Goal: Information Seeking & Learning: Learn about a topic

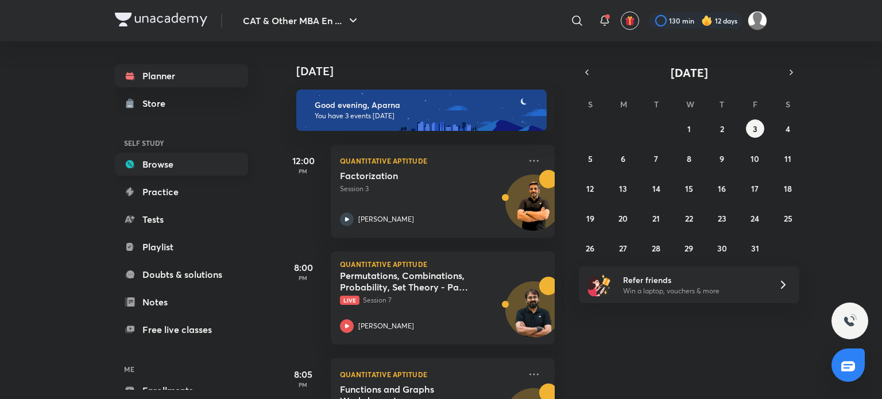
click at [220, 166] on link "Browse" at bounding box center [181, 164] width 133 height 23
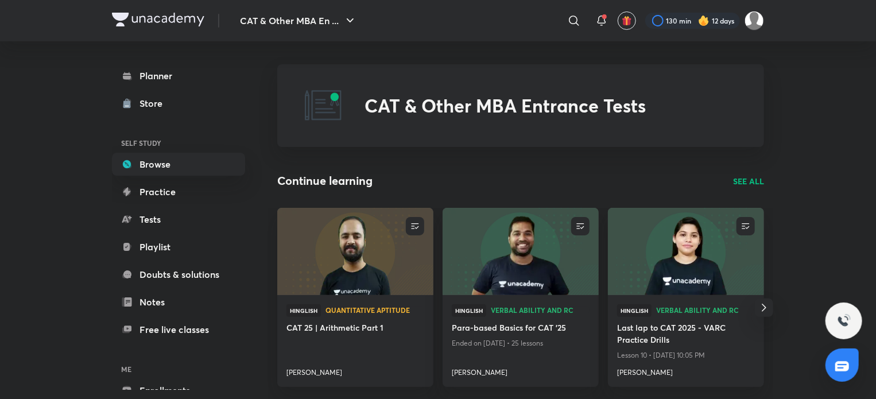
click at [742, 175] on p "SEE ALL" at bounding box center [748, 181] width 31 height 12
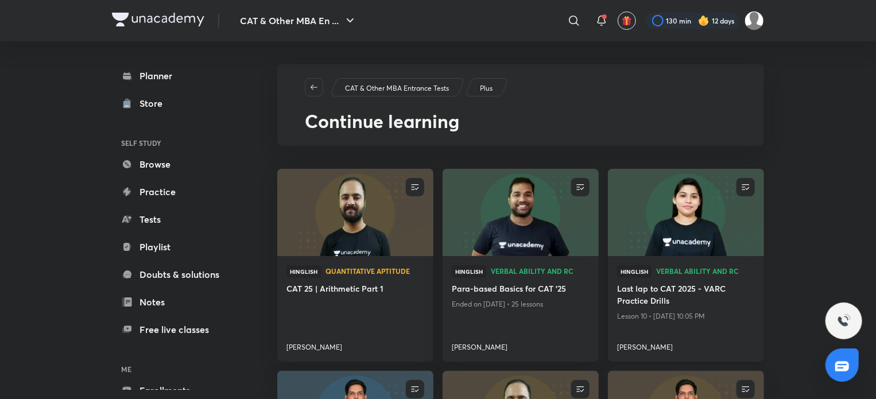
scroll to position [138, 0]
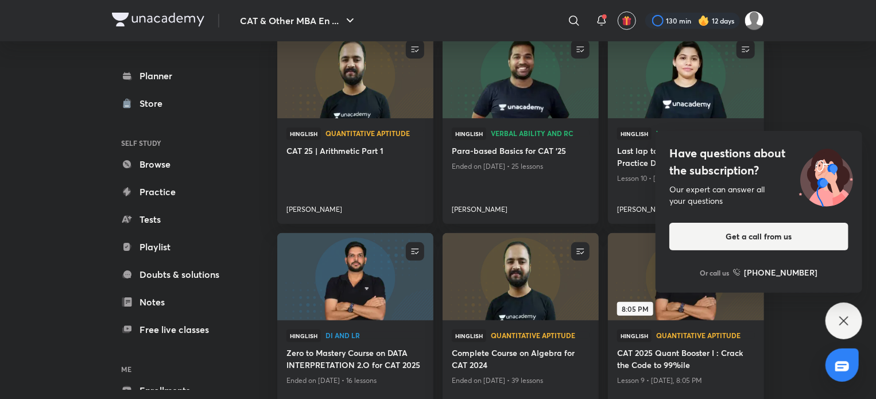
click at [841, 323] on icon at bounding box center [844, 321] width 14 height 14
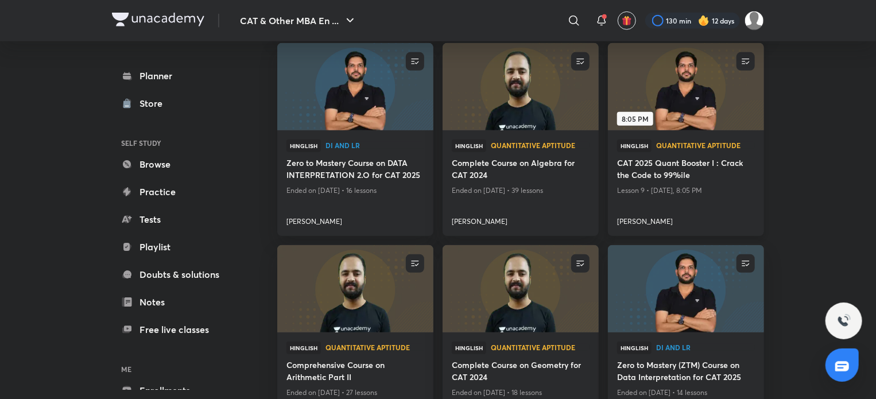
scroll to position [404, 0]
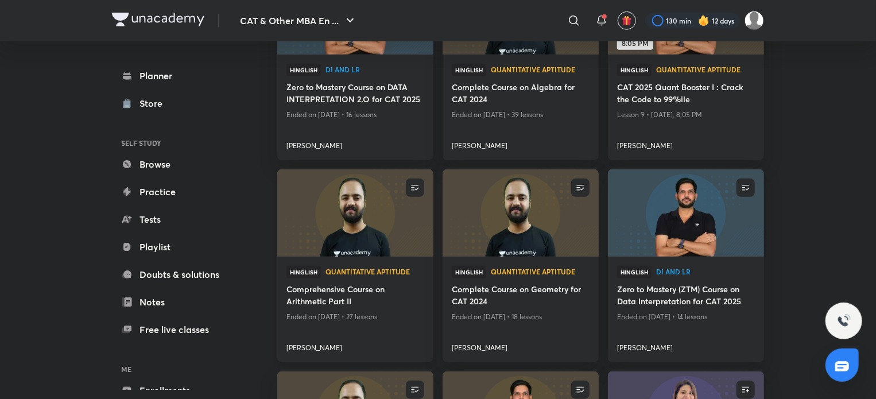
click at [377, 211] on img at bounding box center [355, 213] width 159 height 89
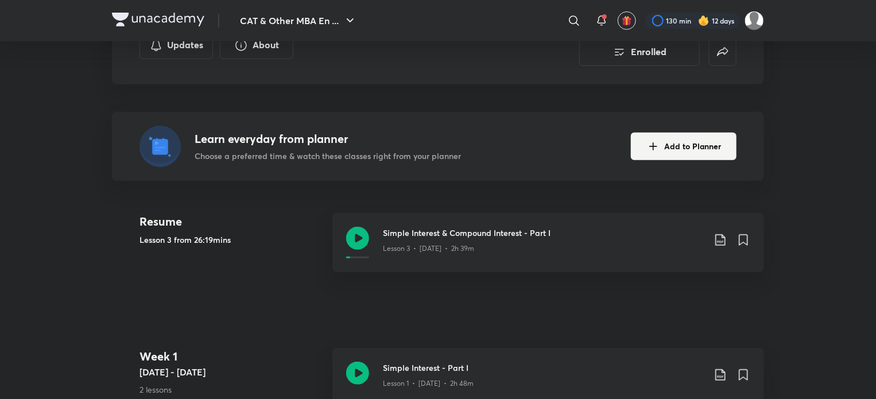
scroll to position [130, 0]
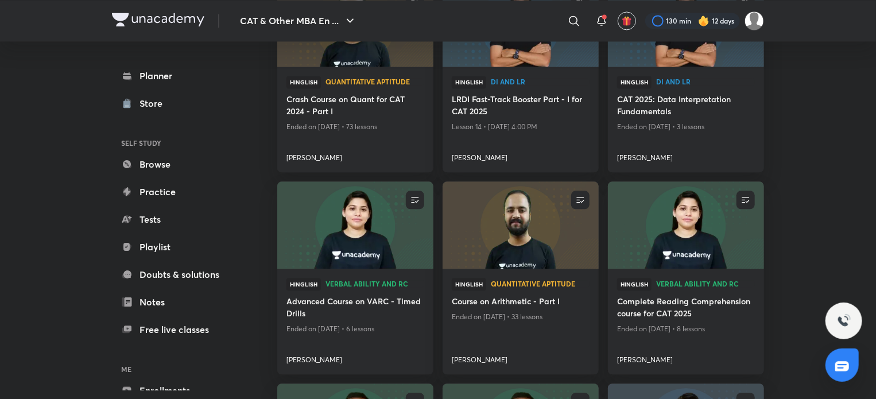
scroll to position [1201, 0]
click at [521, 228] on img at bounding box center [520, 224] width 159 height 89
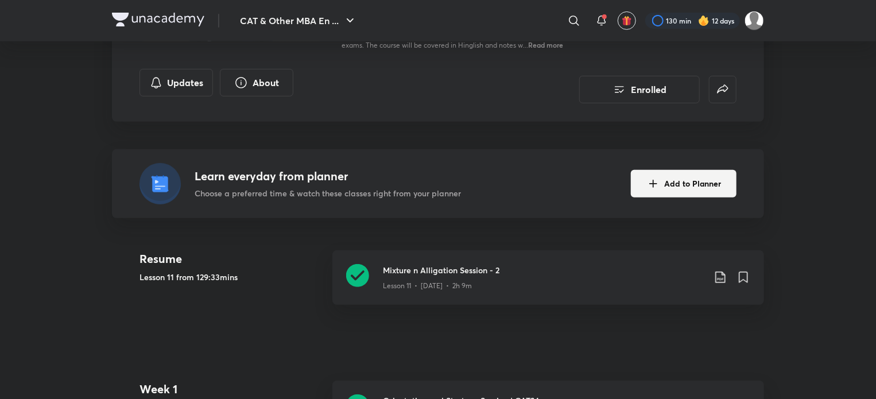
scroll to position [183, 0]
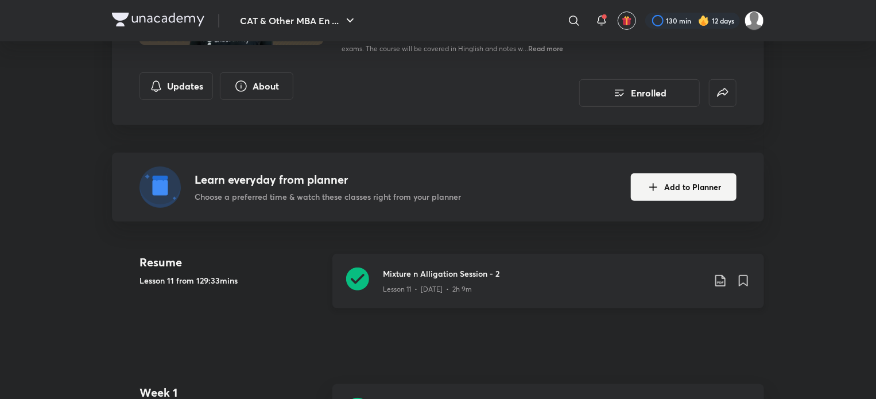
click at [362, 273] on icon at bounding box center [357, 279] width 23 height 23
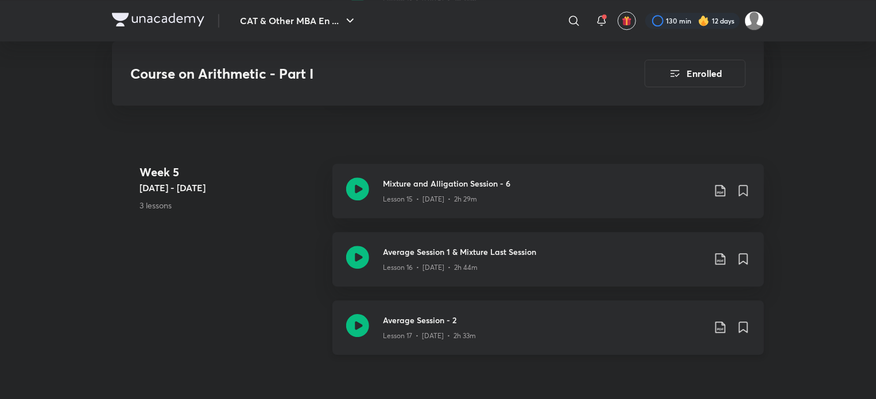
scroll to position [1608, 0]
click at [356, 189] on icon at bounding box center [357, 188] width 23 height 23
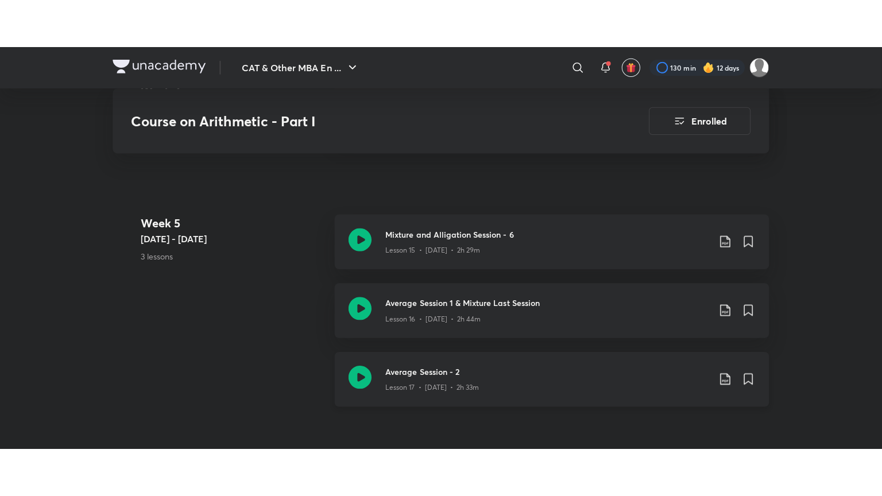
scroll to position [1548, 0]
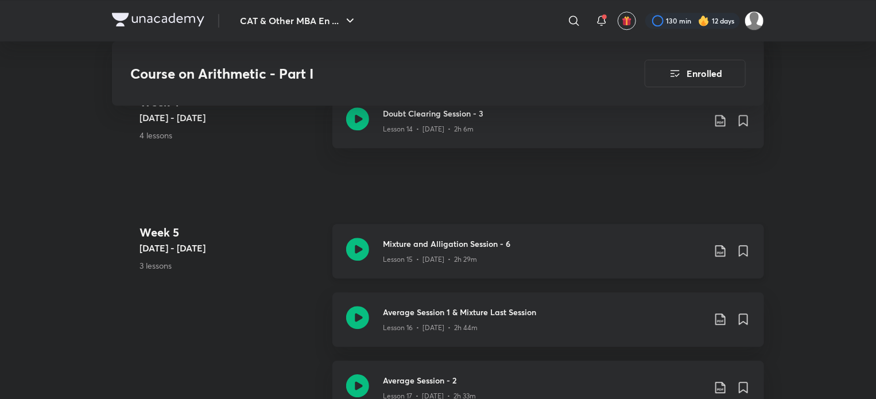
click at [364, 246] on icon at bounding box center [357, 249] width 23 height 23
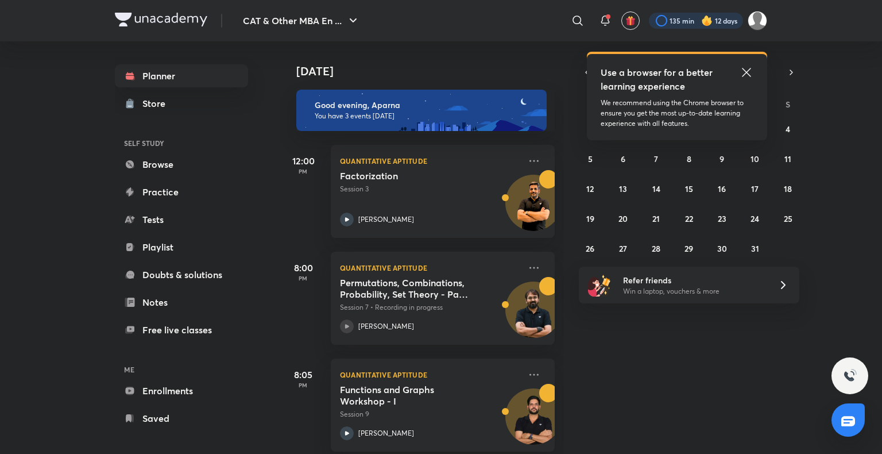
click at [690, 25] on div at bounding box center [696, 21] width 94 height 16
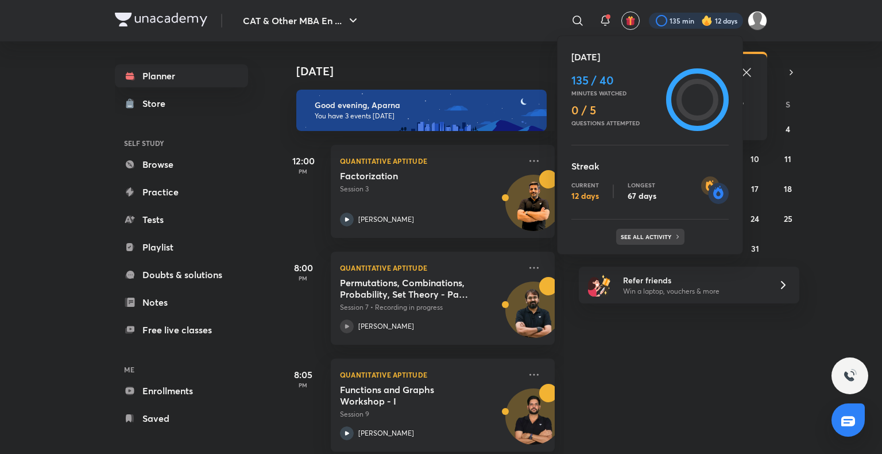
click at [646, 233] on p "See all activity" at bounding box center [647, 236] width 53 height 7
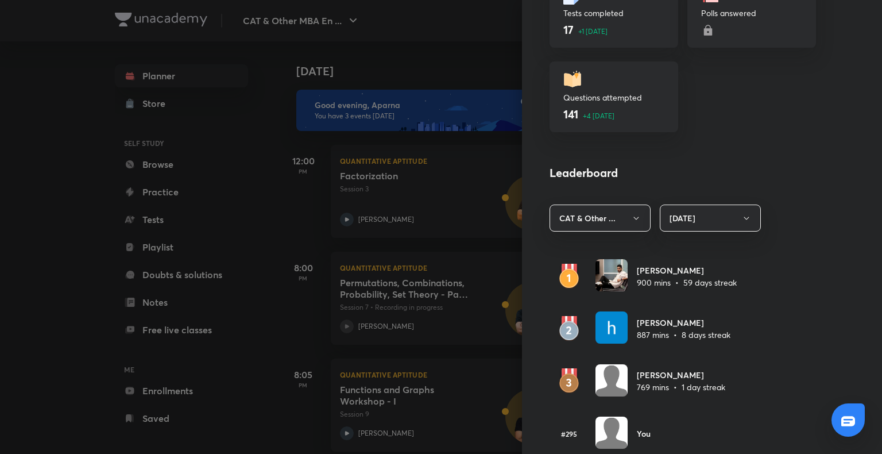
scroll to position [660, 0]
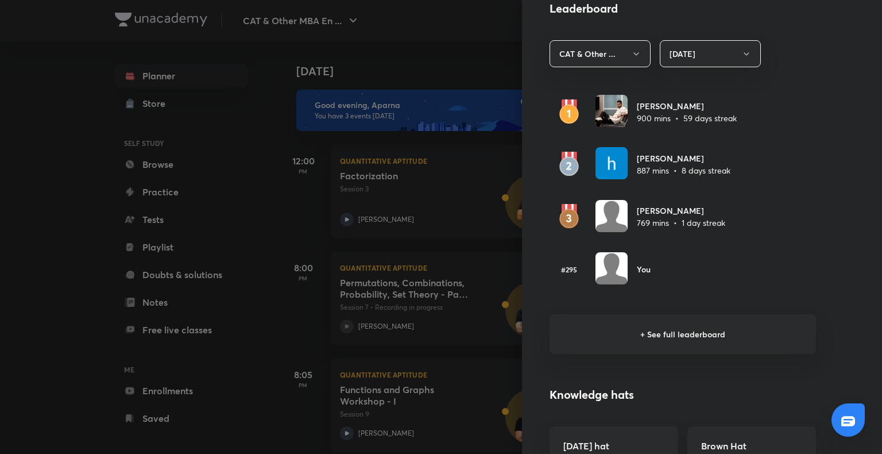
click at [699, 335] on h6 "+ See full leaderboard" at bounding box center [683, 334] width 266 height 40
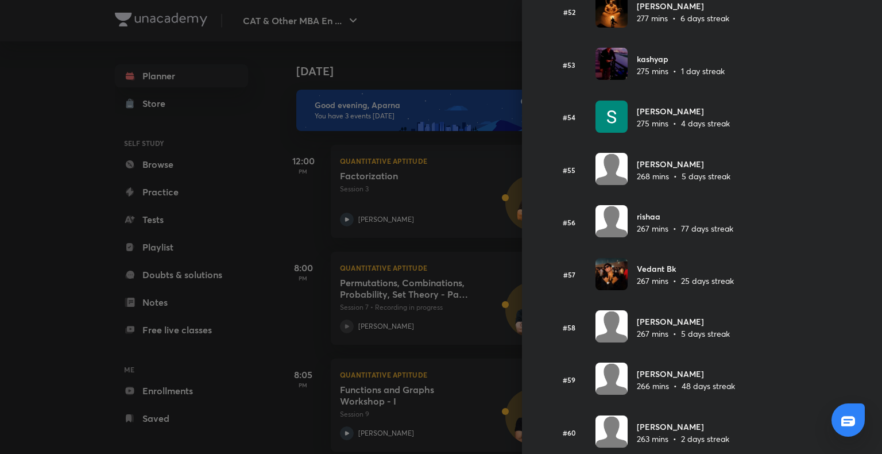
scroll to position [2807, 0]
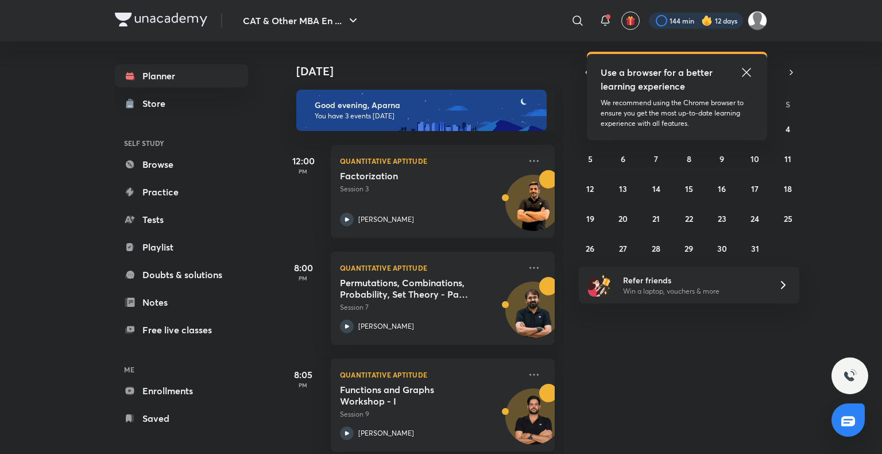
click at [712, 17] on div at bounding box center [696, 21] width 94 height 16
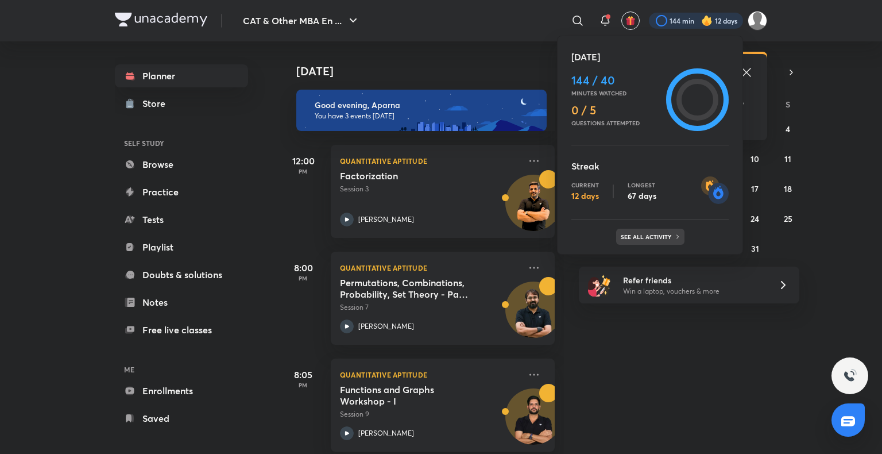
click at [664, 240] on div "See all activity" at bounding box center [650, 237] width 68 height 16
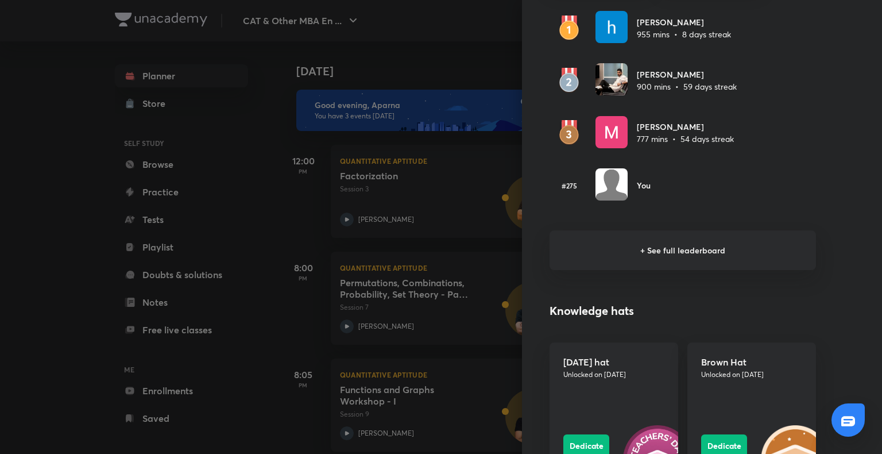
scroll to position [844, 0]
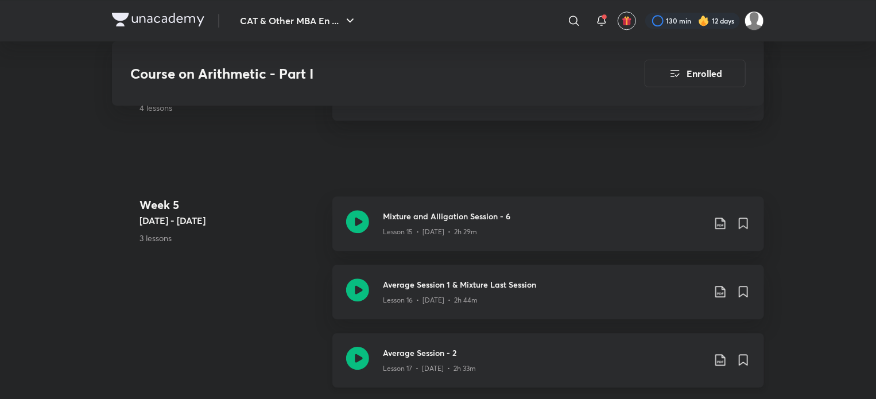
scroll to position [1575, 0]
click at [361, 287] on icon at bounding box center [357, 290] width 23 height 23
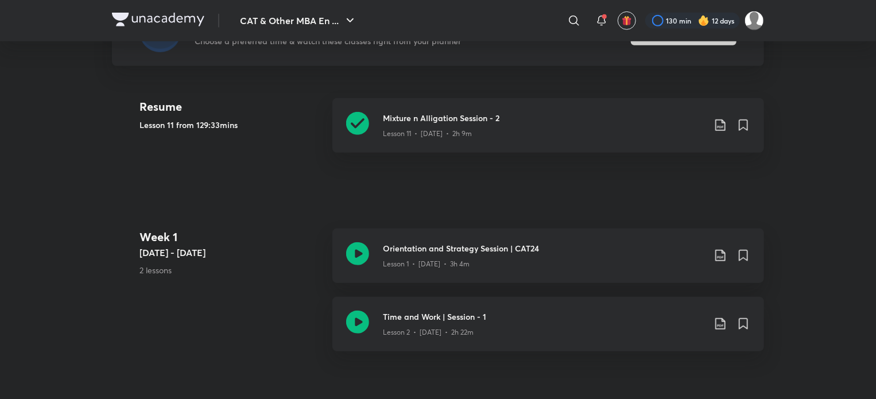
scroll to position [48, 0]
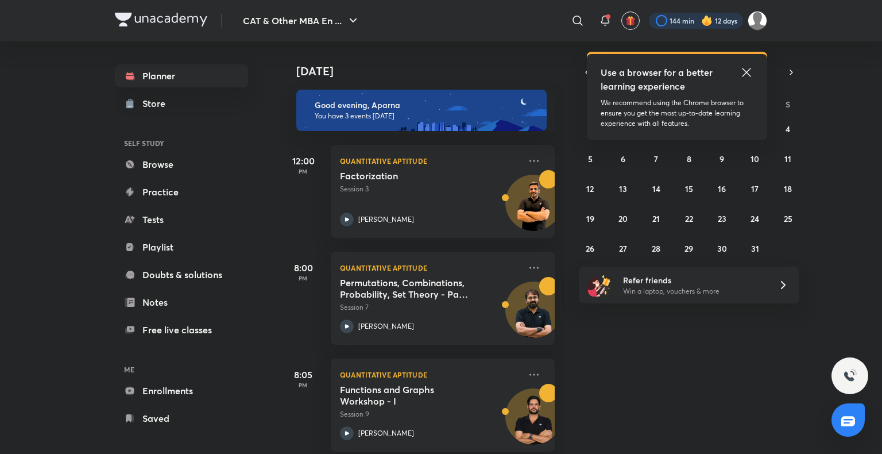
click at [703, 14] on div at bounding box center [696, 21] width 94 height 16
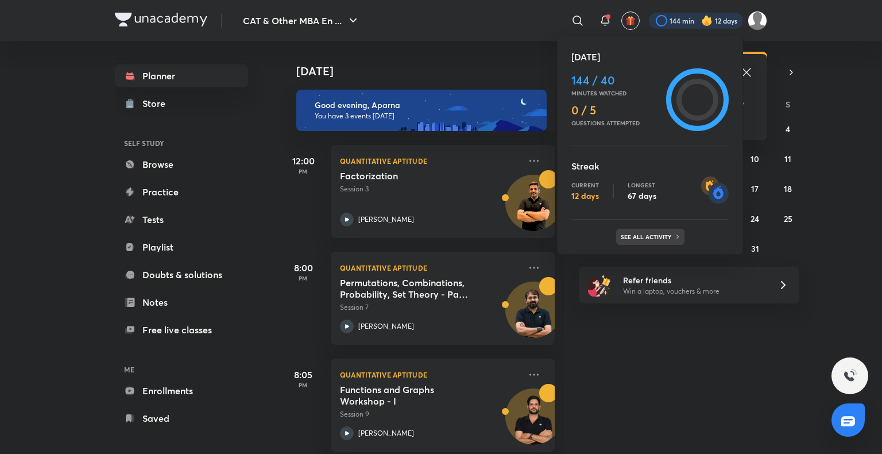
click at [659, 235] on p "See all activity" at bounding box center [647, 236] width 53 height 7
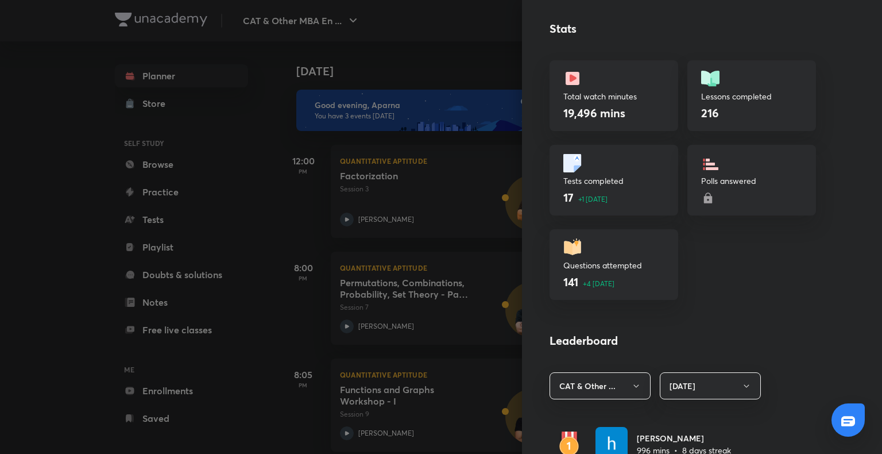
scroll to position [537, 0]
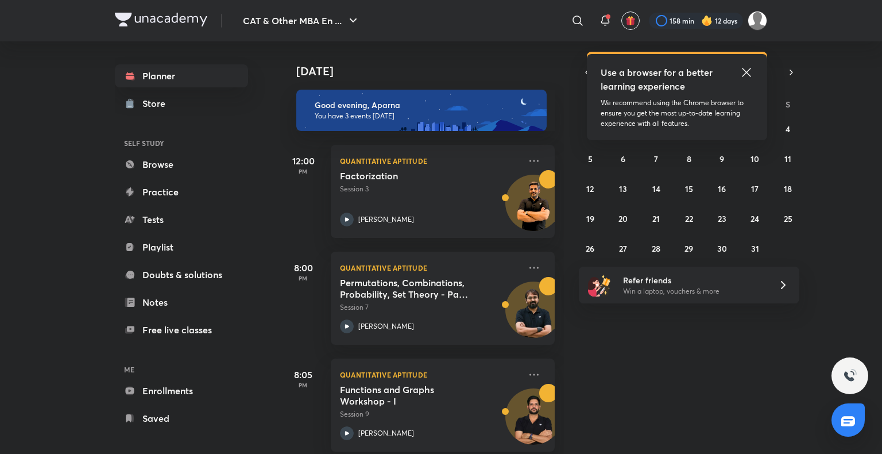
click at [710, 16] on img at bounding box center [706, 20] width 11 height 11
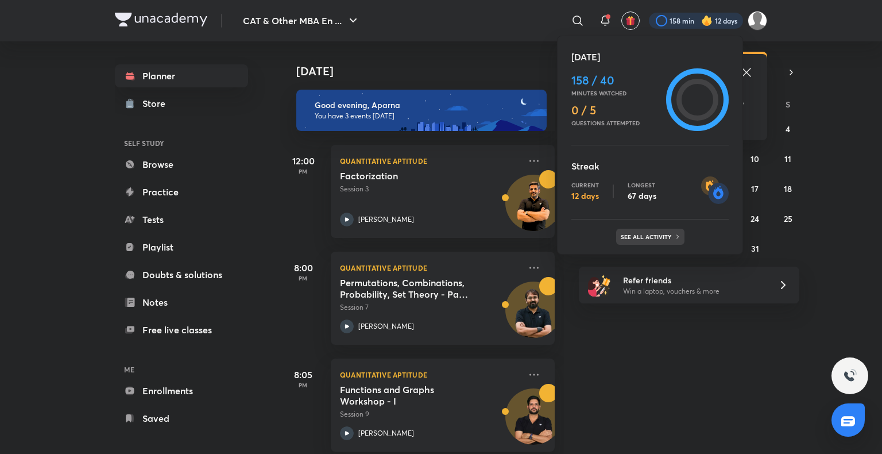
click at [670, 235] on p "See all activity" at bounding box center [647, 236] width 53 height 7
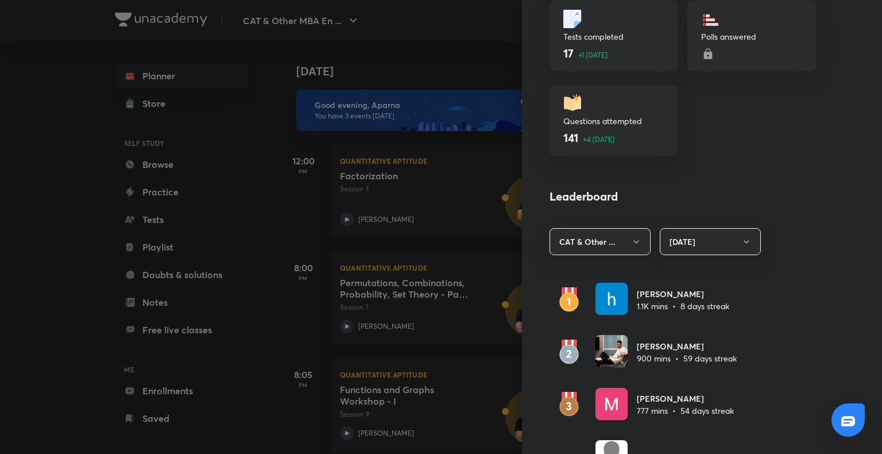
scroll to position [583, 0]
